Goal: Information Seeking & Learning: Check status

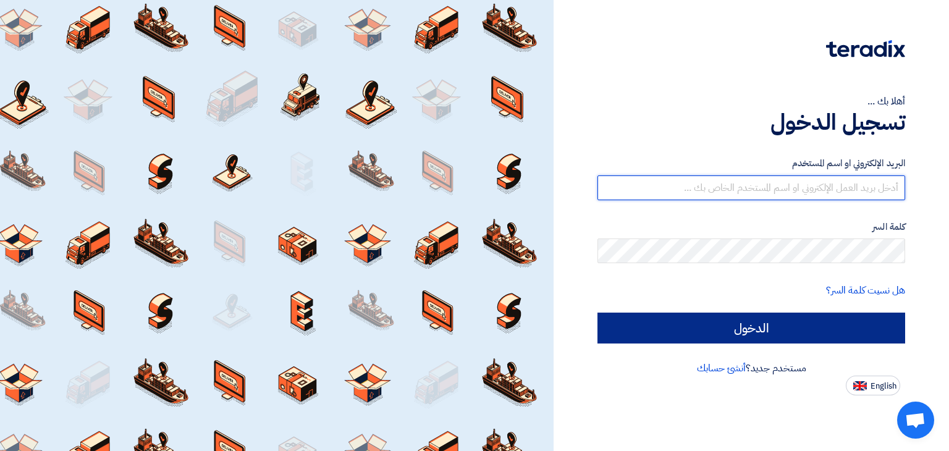
type input "[EMAIL_ADDRESS][DOMAIN_NAME]"
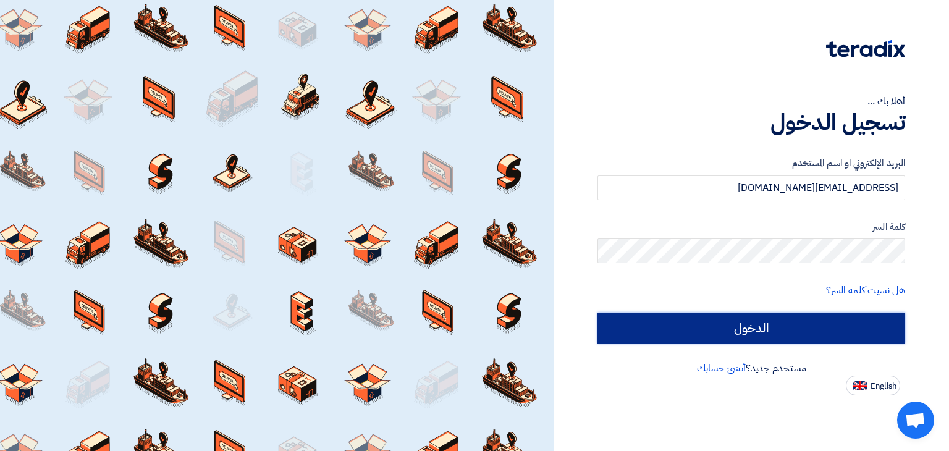
click at [811, 320] on input "الدخول" at bounding box center [752, 328] width 308 height 31
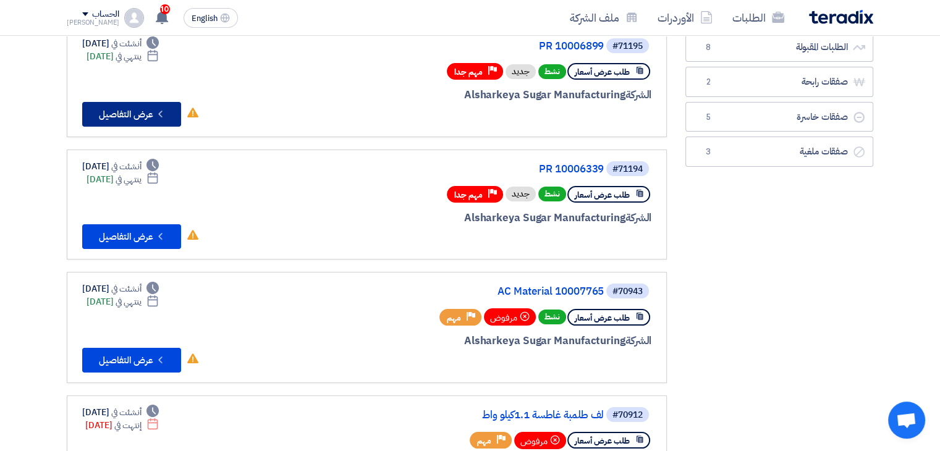
scroll to position [129, 0]
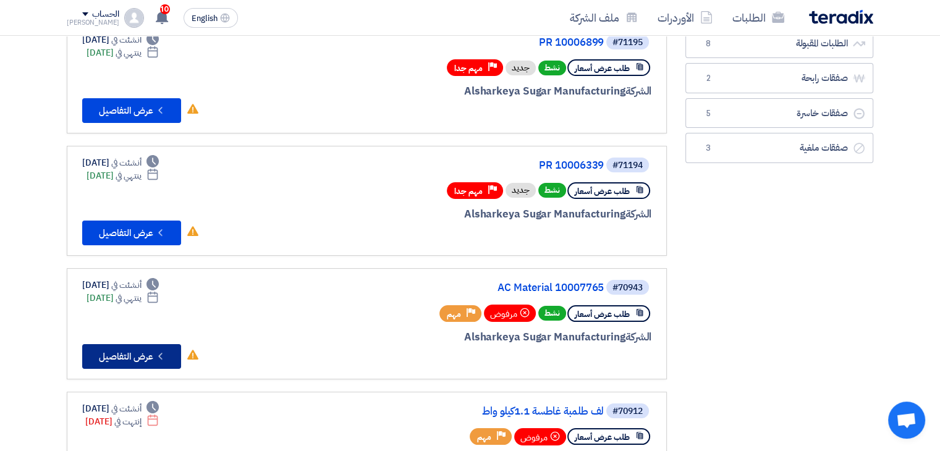
click at [131, 344] on button "Check details عرض التفاصيل" at bounding box center [131, 356] width 99 height 25
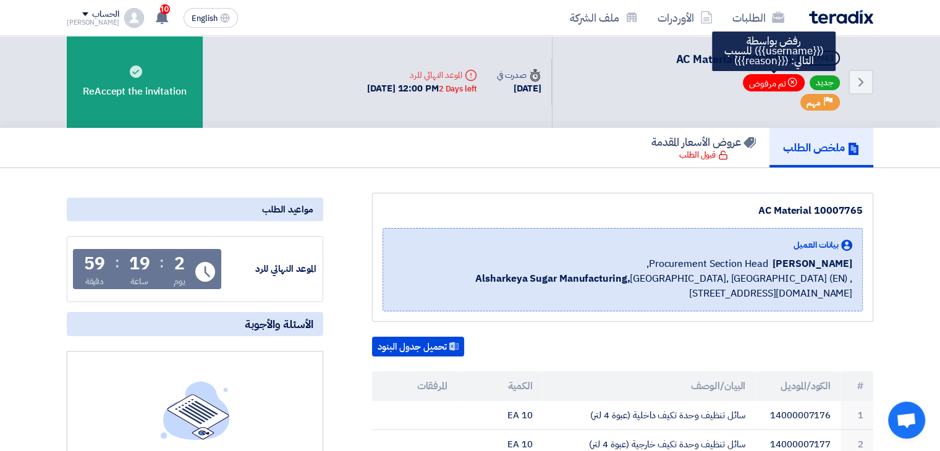
click at [773, 82] on span "Bookmark تم مرفوض" at bounding box center [774, 82] width 62 height 17
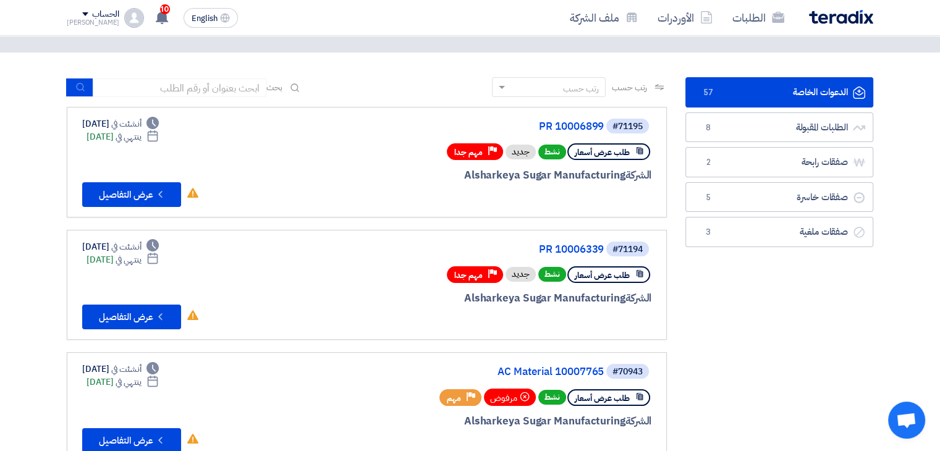
scroll to position [46, 0]
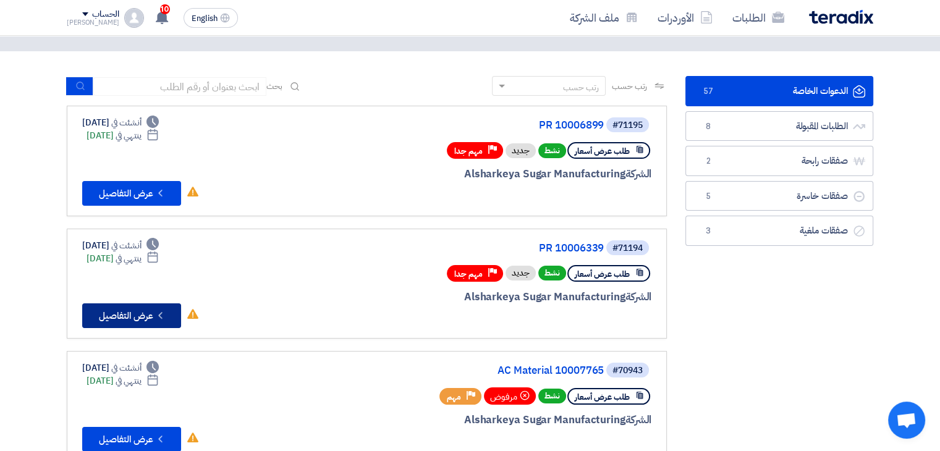
click at [134, 310] on button "Check details عرض التفاصيل" at bounding box center [131, 315] width 99 height 25
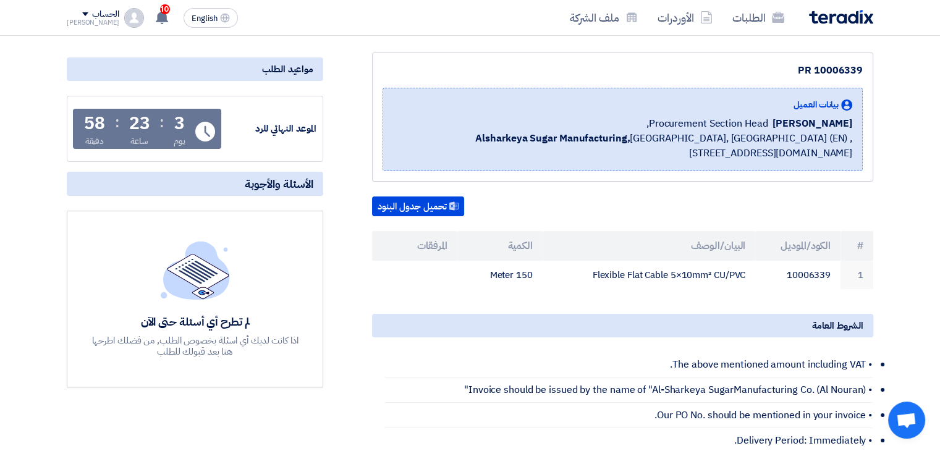
scroll to position [137, 0]
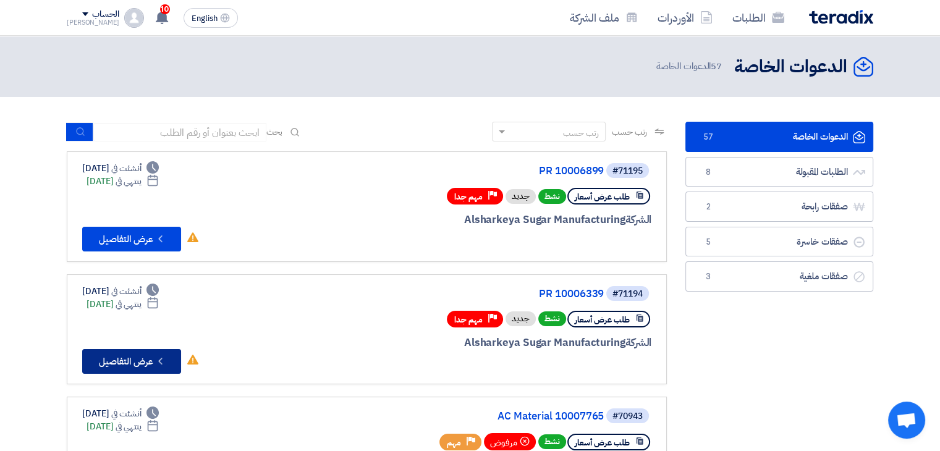
click at [128, 367] on button "Check details عرض التفاصيل" at bounding box center [131, 361] width 99 height 25
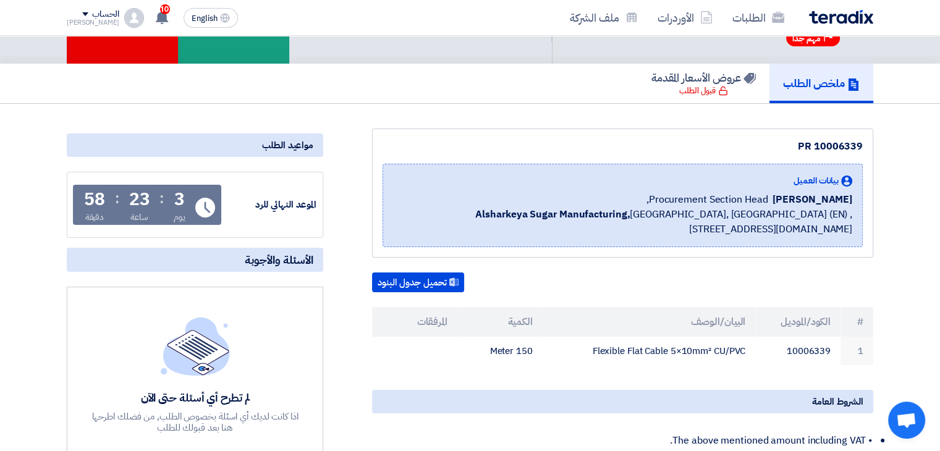
scroll to position [62, 0]
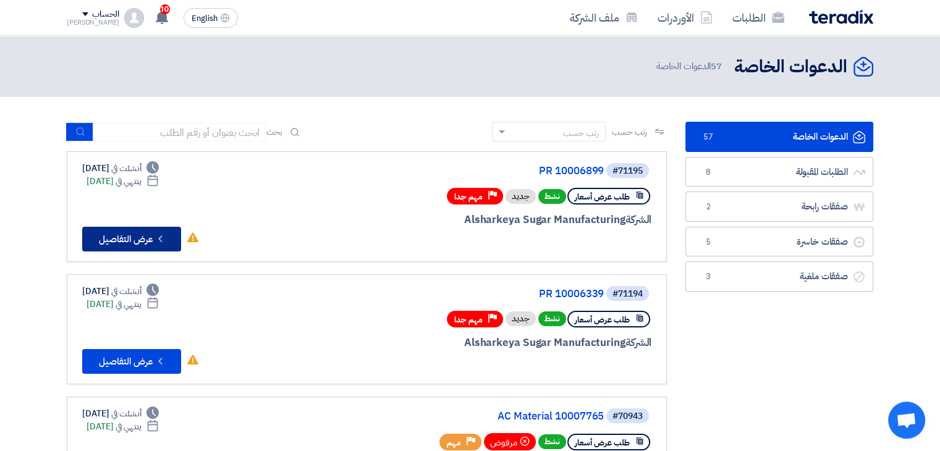
click at [131, 235] on button "Check details عرض التفاصيل" at bounding box center [131, 239] width 99 height 25
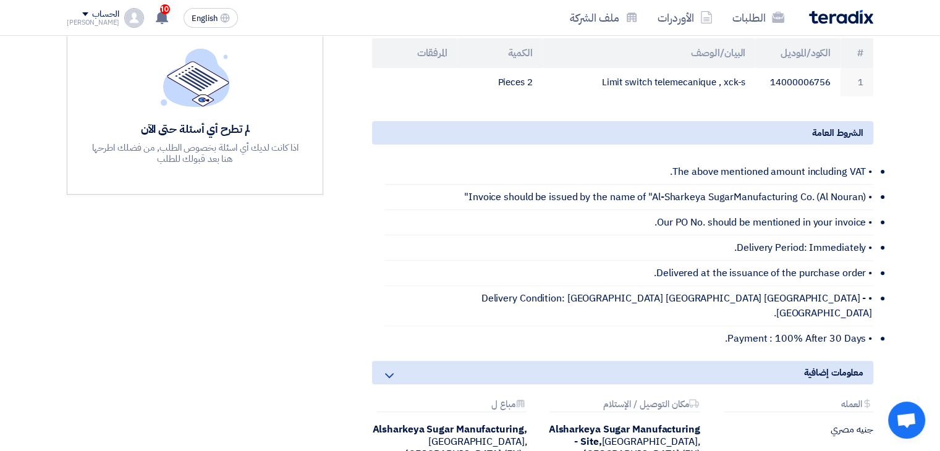
scroll to position [336, 0]
